Goal: Check status: Check status

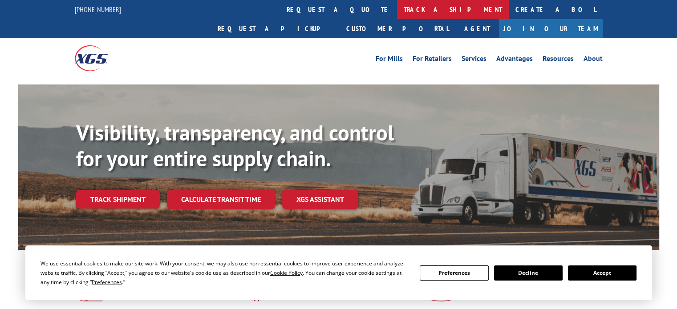
click at [397, 8] on link "track a shipment" at bounding box center [453, 9] width 112 height 19
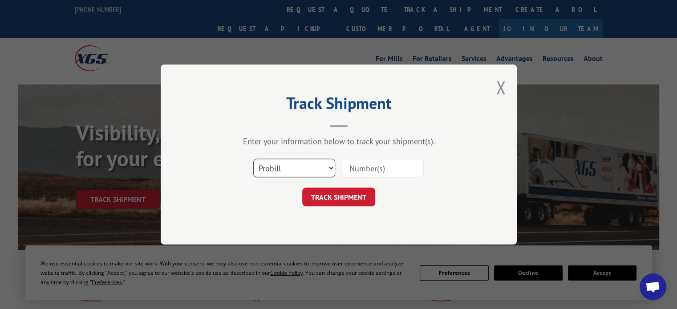
click at [324, 169] on select "Select category... Probill BOL PO" at bounding box center [294, 168] width 82 height 19
select select "po"
click at [253, 159] on select "Select category... Probill BOL PO" at bounding box center [294, 168] width 82 height 19
click at [369, 167] on input at bounding box center [383, 168] width 82 height 19
type input "1222707"
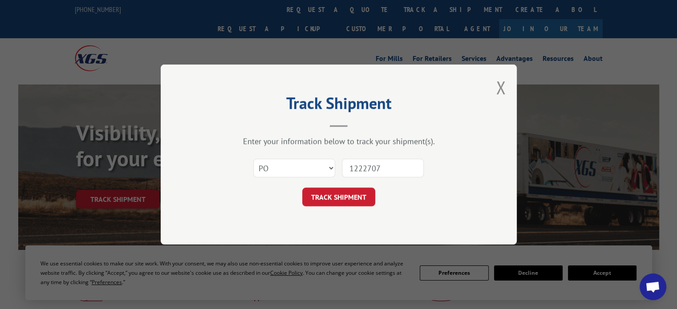
click button "TRACK SHIPMENT" at bounding box center [338, 197] width 73 height 19
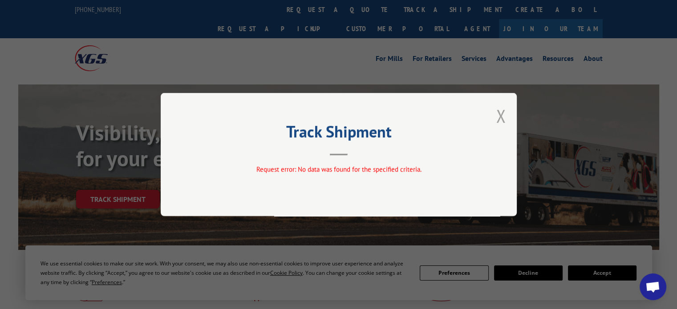
click at [497, 119] on button "Close modal" at bounding box center [501, 116] width 10 height 24
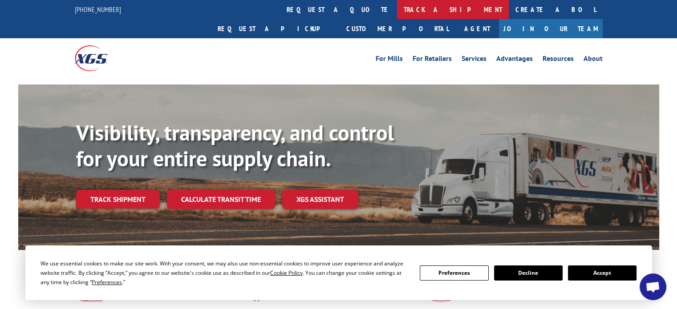
click at [397, 7] on link "track a shipment" at bounding box center [453, 9] width 112 height 19
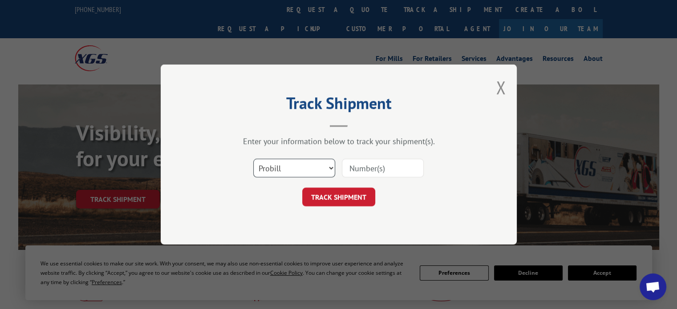
click at [326, 169] on select "Select category... Probill BOL PO" at bounding box center [294, 168] width 82 height 19
select select "po"
click at [253, 159] on select "Select category... Probill BOL PO" at bounding box center [294, 168] width 82 height 19
click at [378, 169] on input at bounding box center [383, 168] width 82 height 19
type input "CF3183"
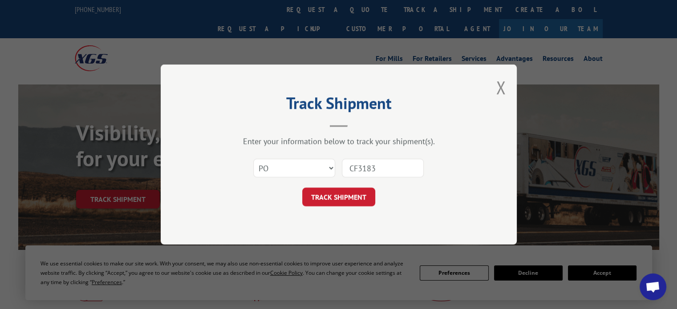
click button "TRACK SHIPMENT" at bounding box center [338, 197] width 73 height 19
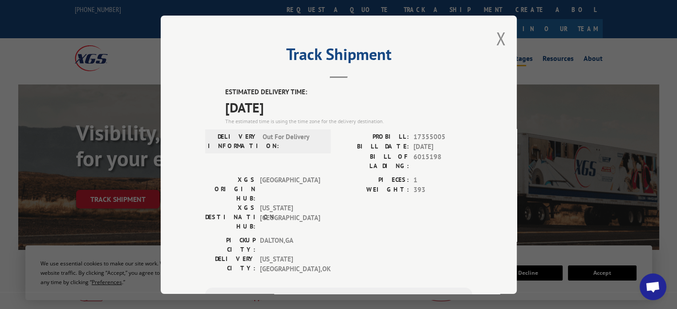
click at [499, 40] on button "Close modal" at bounding box center [501, 39] width 10 height 24
